Goal: Information Seeking & Learning: Learn about a topic

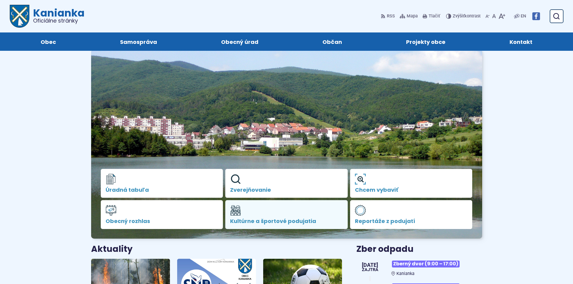
click at [241, 215] on use at bounding box center [236, 211] width 10 height 10
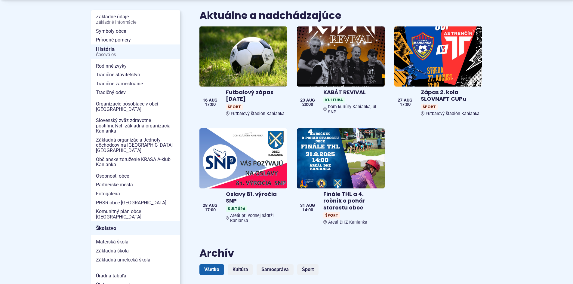
scroll to position [151, 0]
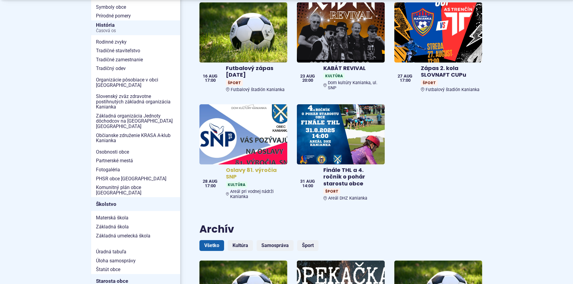
click at [231, 167] on h4 "Oslavy 81. výročia SNP" at bounding box center [255, 174] width 59 height 14
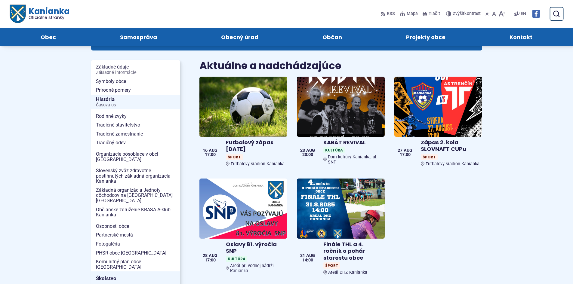
scroll to position [60, 0]
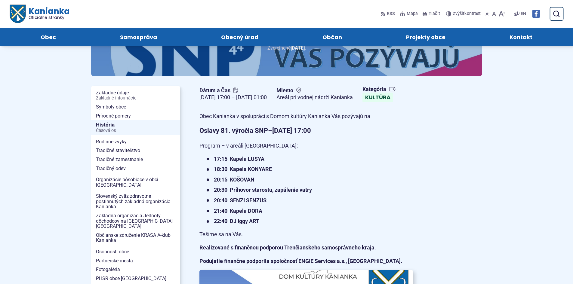
scroll to position [30, 0]
